Goal: Find specific page/section: Find specific page/section

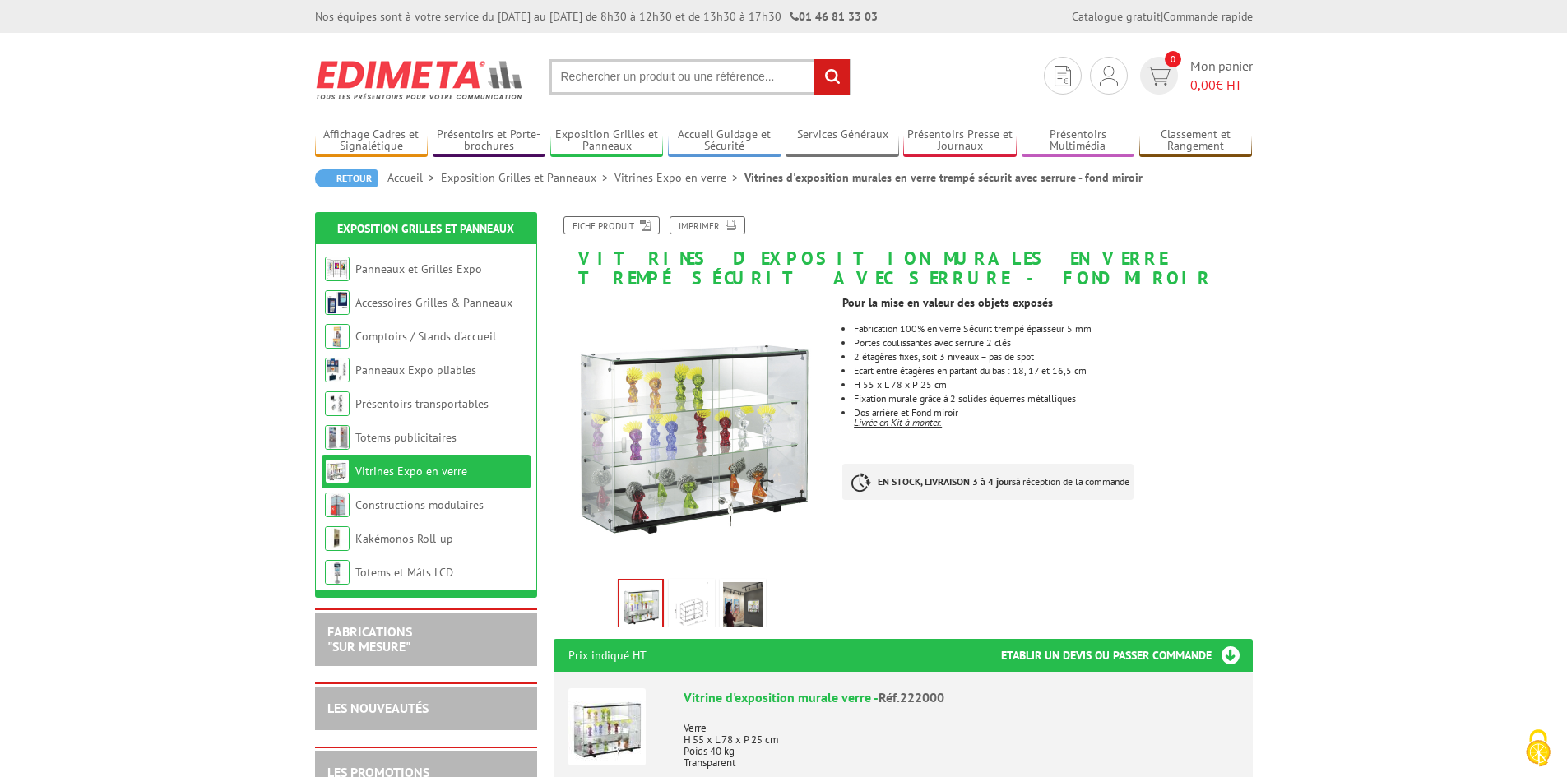
click at [416, 467] on link "Vitrines Expo en verre" at bounding box center [411, 471] width 112 height 15
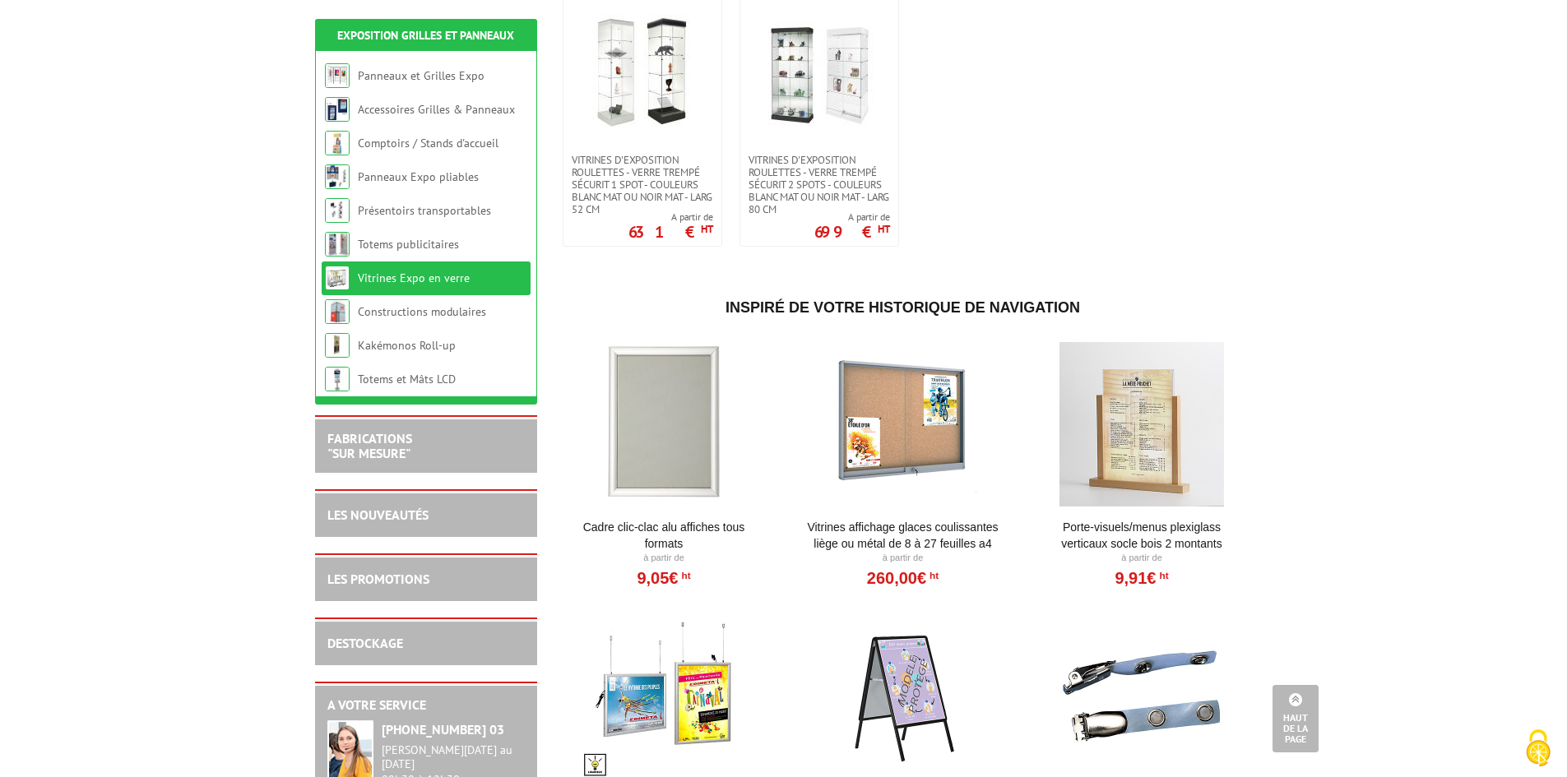
scroll to position [823, 0]
